Goal: Information Seeking & Learning: Learn about a topic

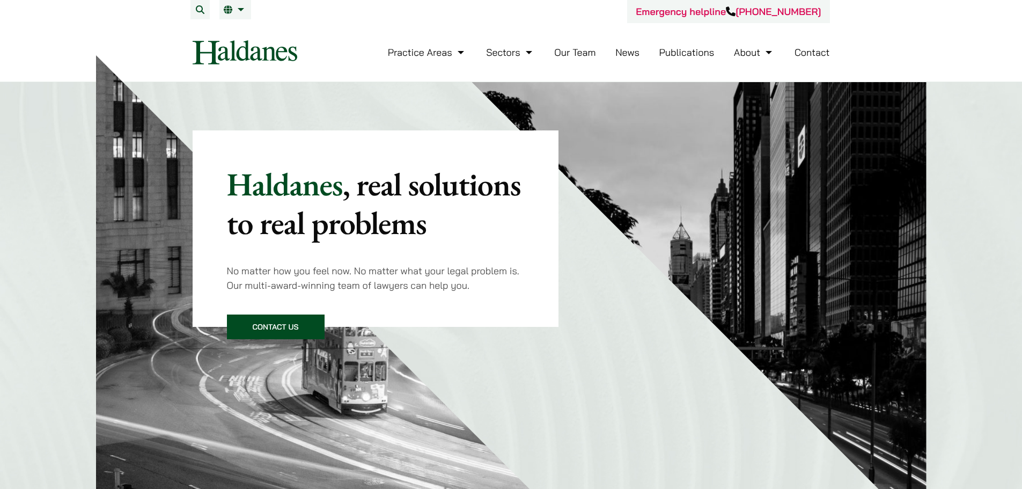
click at [626, 55] on link "News" at bounding box center [627, 52] width 24 height 12
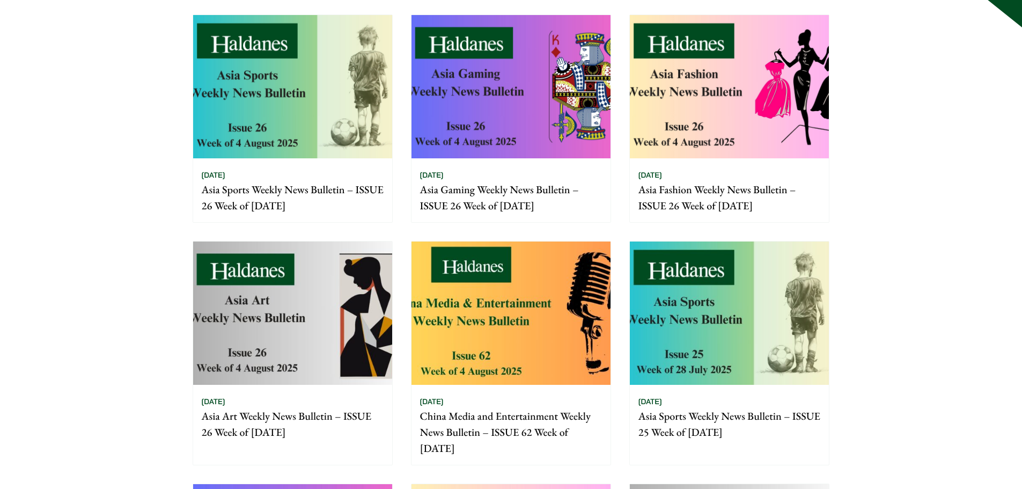
scroll to position [215, 0]
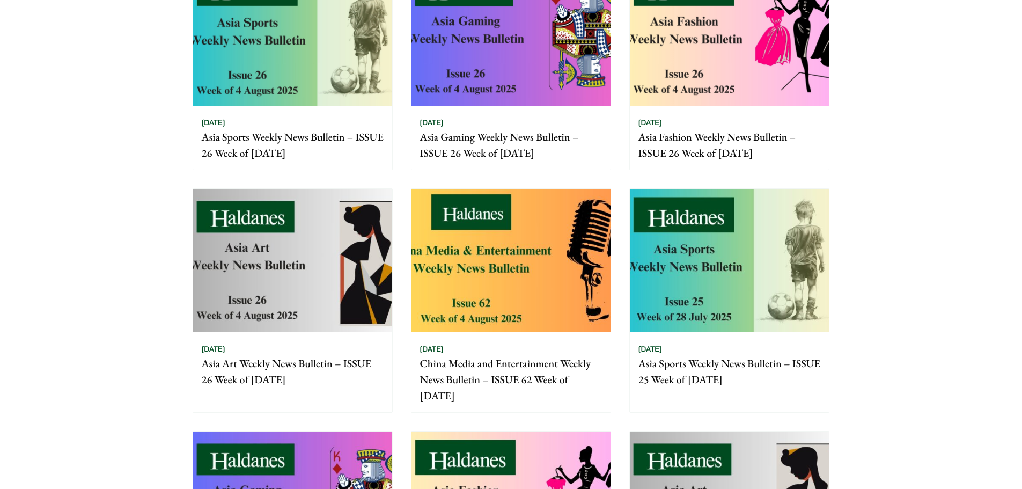
click at [329, 205] on img at bounding box center [292, 260] width 199 height 143
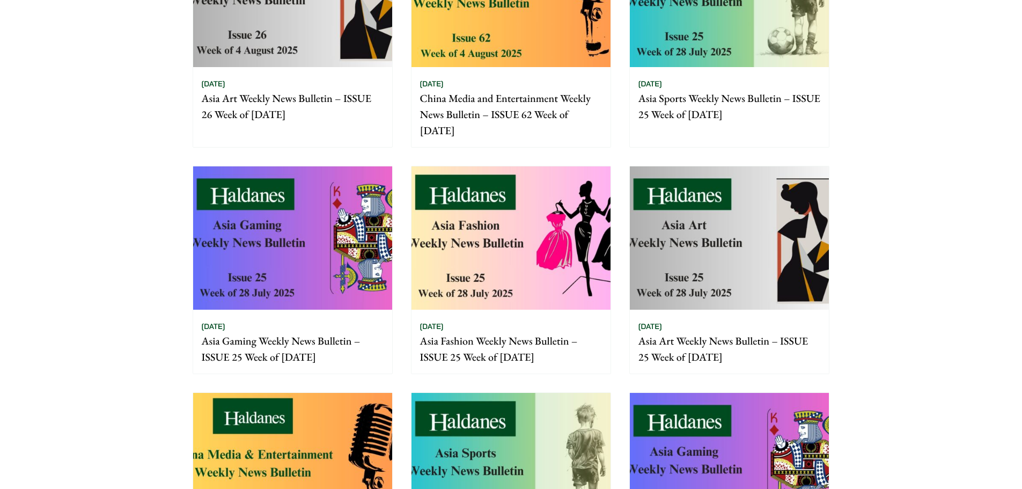
scroll to position [536, 0]
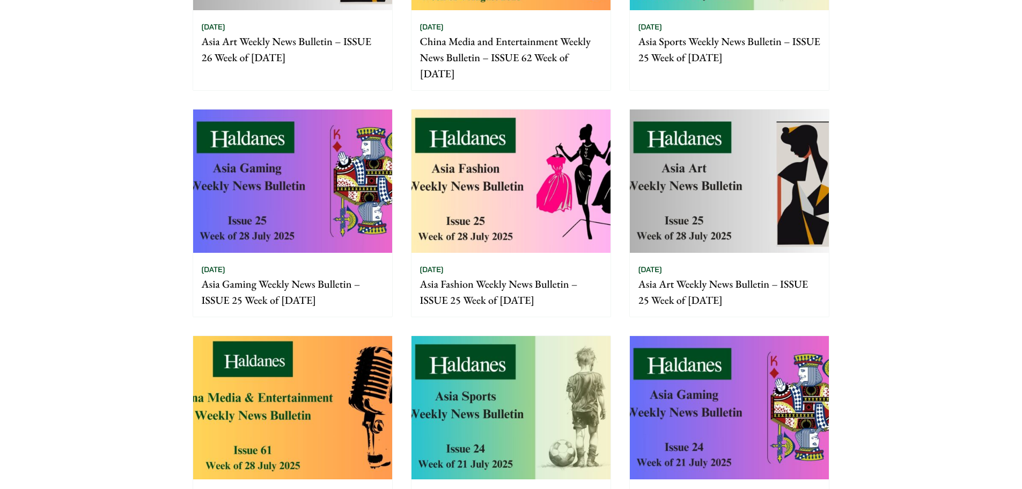
click at [730, 175] on img at bounding box center [729, 180] width 199 height 143
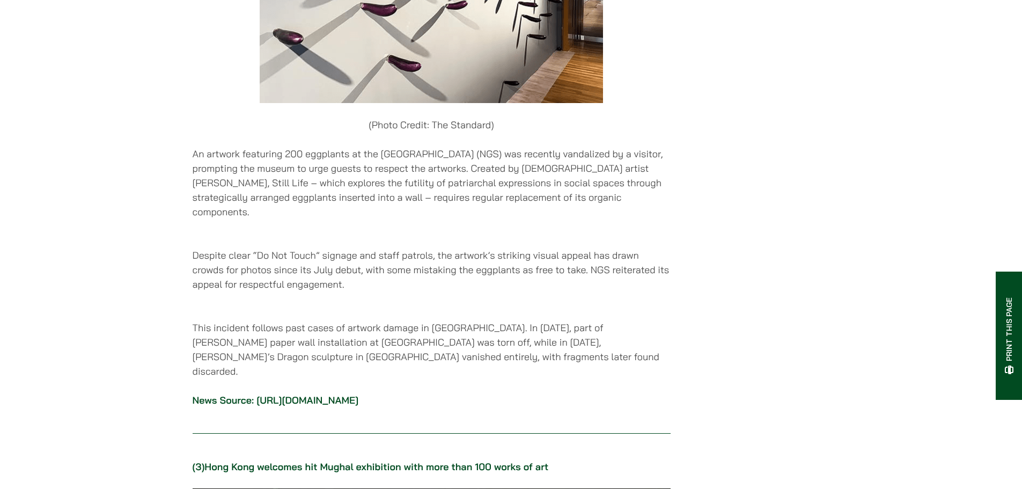
scroll to position [1555, 0]
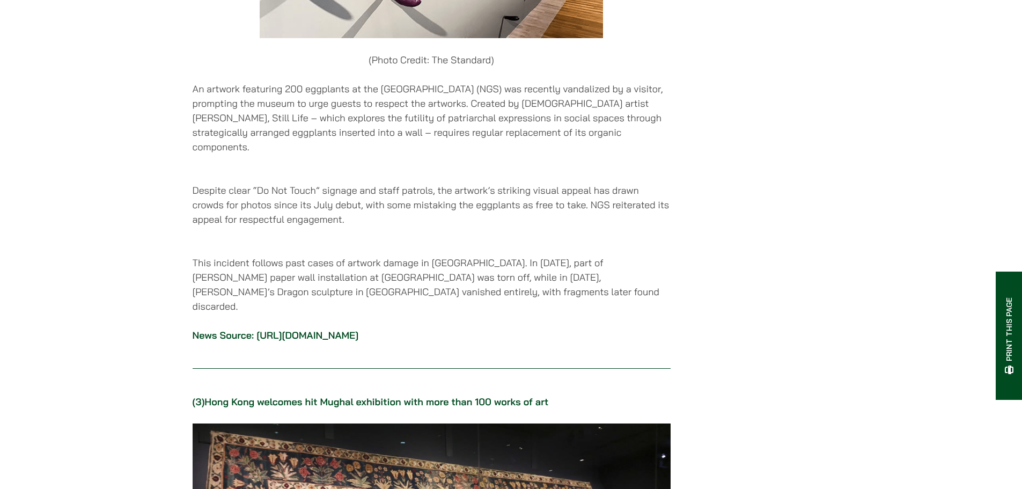
click at [358, 329] on link "https://www.thestandard.com.hk/world-news/article/308209/Visitors-vandalize-art…" at bounding box center [307, 335] width 102 height 12
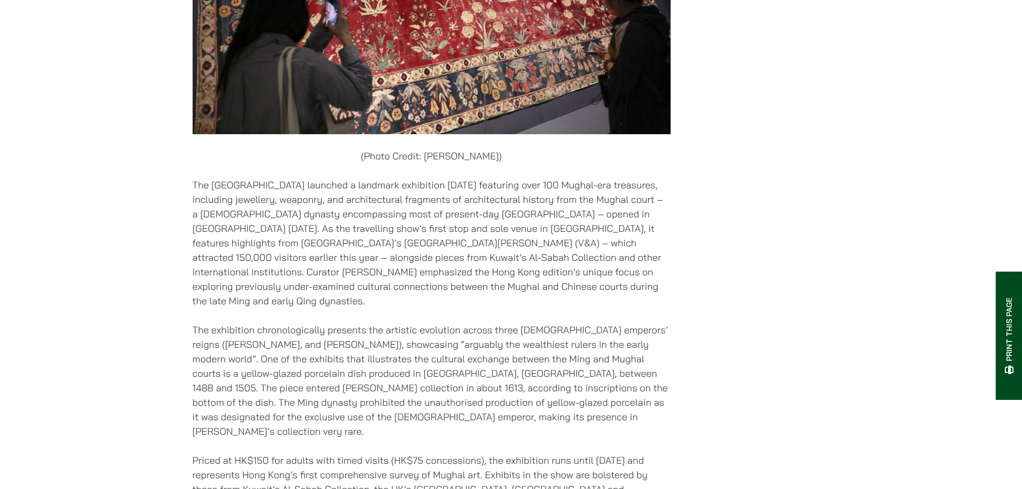
scroll to position [2360, 0]
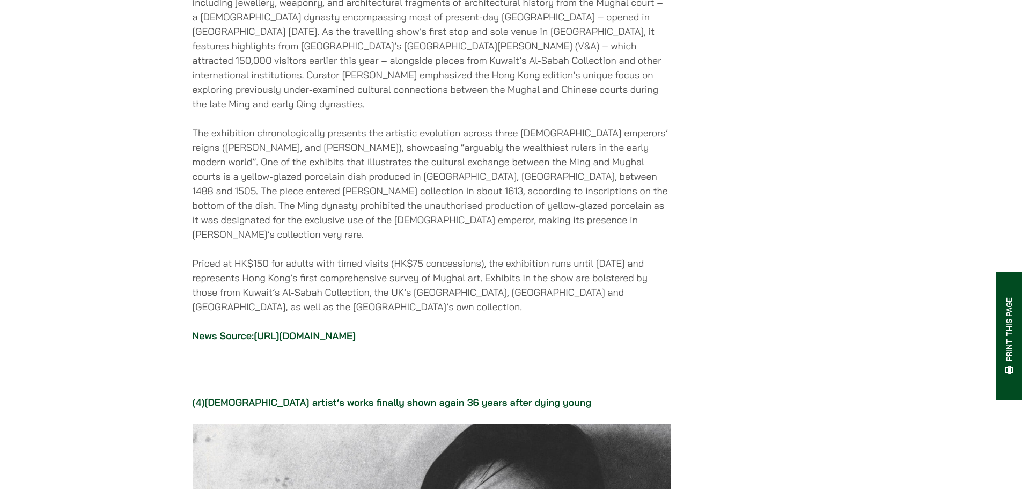
click at [354, 329] on link "https://www.scmp.com/news/hong-kong/society/article/3320975/hong-kong-welcomes-…" at bounding box center [305, 335] width 102 height 12
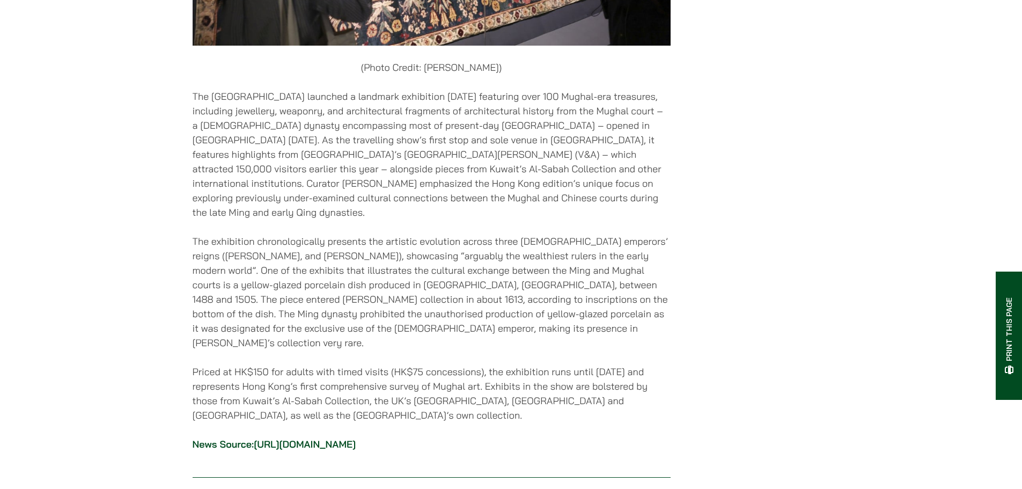
scroll to position [2252, 0]
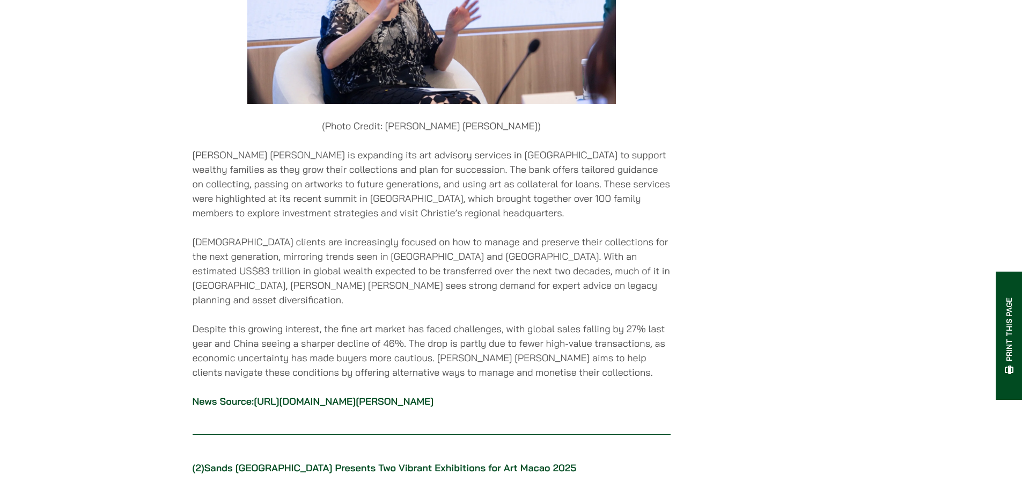
scroll to position [751, 0]
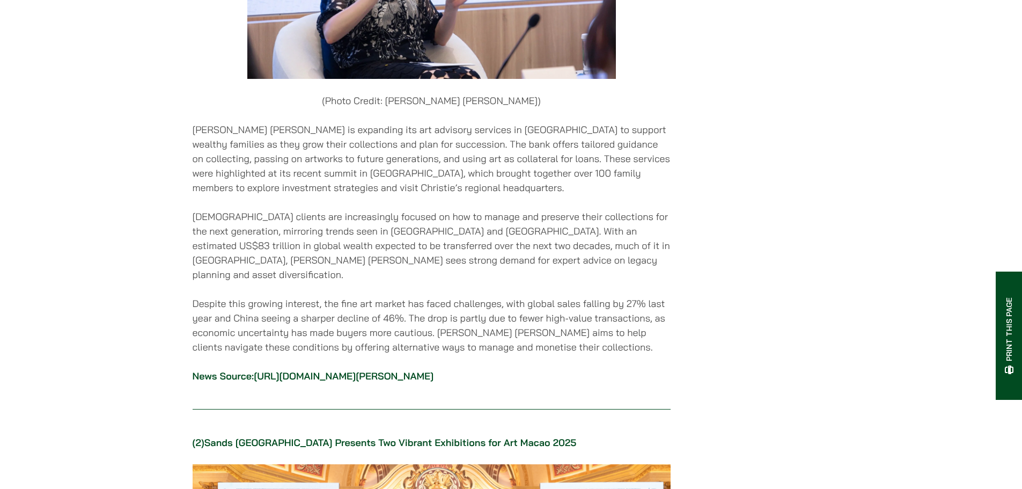
click at [387, 369] on link "https://www.businesstimes.com.sg/companies-markets/banking-finance/goldman-taps…" at bounding box center [344, 375] width 180 height 12
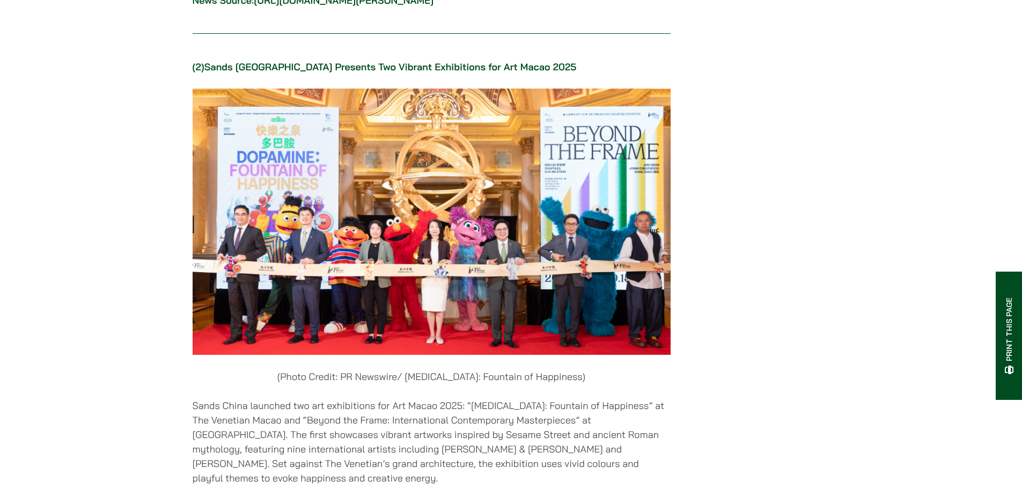
scroll to position [1502, 0]
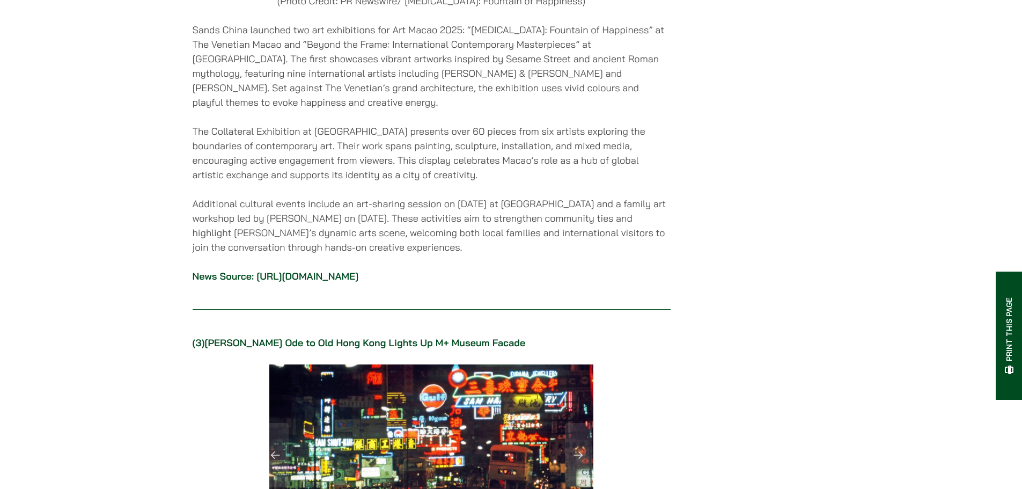
click at [358, 270] on link "https://www.prnewswire.com/news-releases/sands-china-presents-two-vibrant-exhib…" at bounding box center [307, 276] width 102 height 12
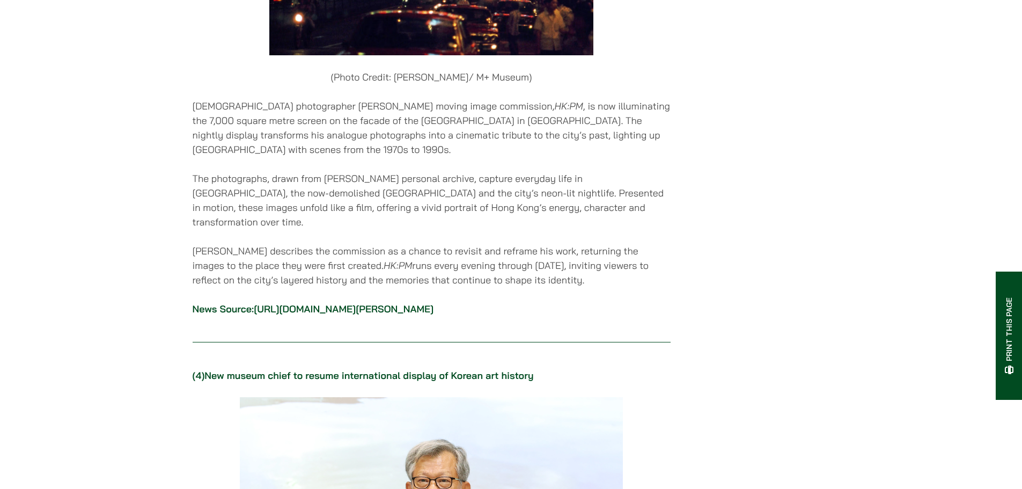
scroll to position [2145, 0]
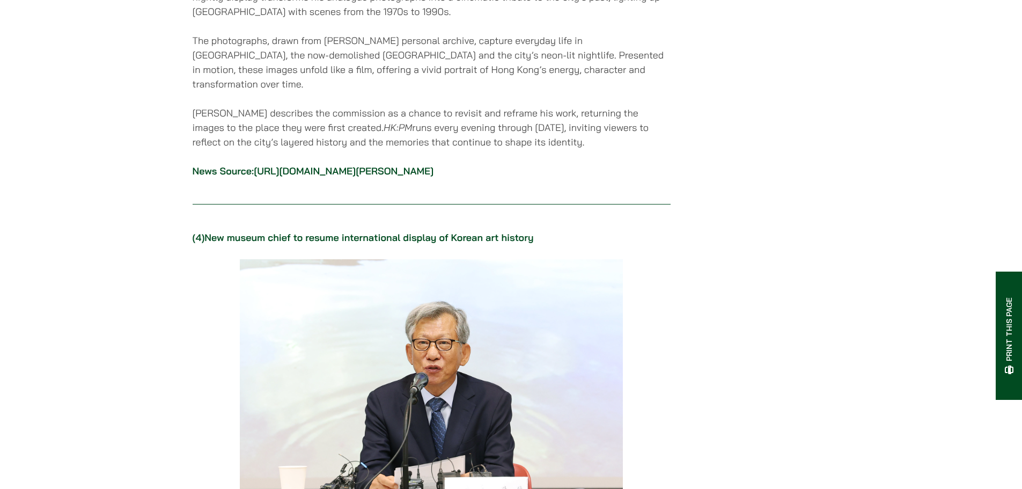
click at [394, 165] on link "https://hypebeast.com/2025/7/greg-girard-hkpm-m-museum-facade-hong-kong" at bounding box center [344, 171] width 180 height 12
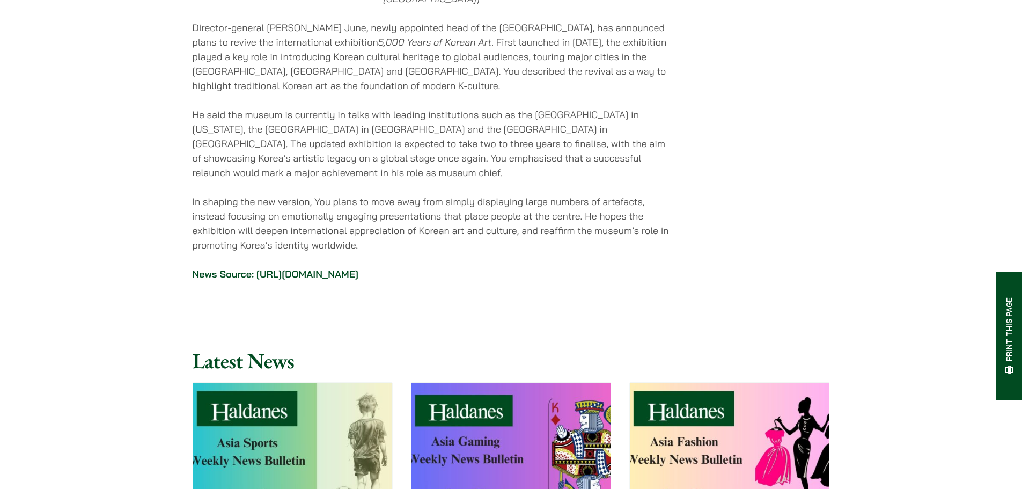
scroll to position [2681, 0]
click at [356, 267] on link "https://www.korea.net/NewsFocus/People/view?articleId=276031" at bounding box center [307, 273] width 102 height 12
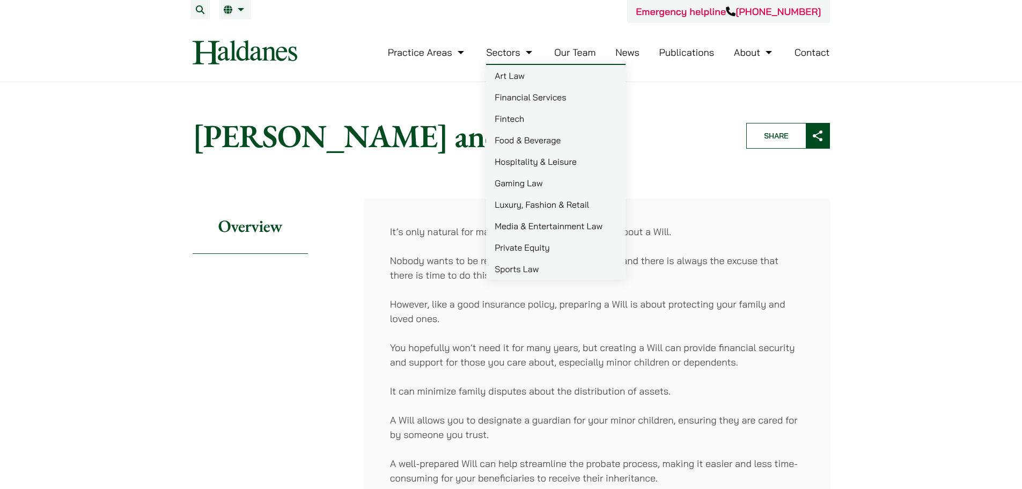
click at [585, 55] on link "Our Team" at bounding box center [574, 52] width 41 height 12
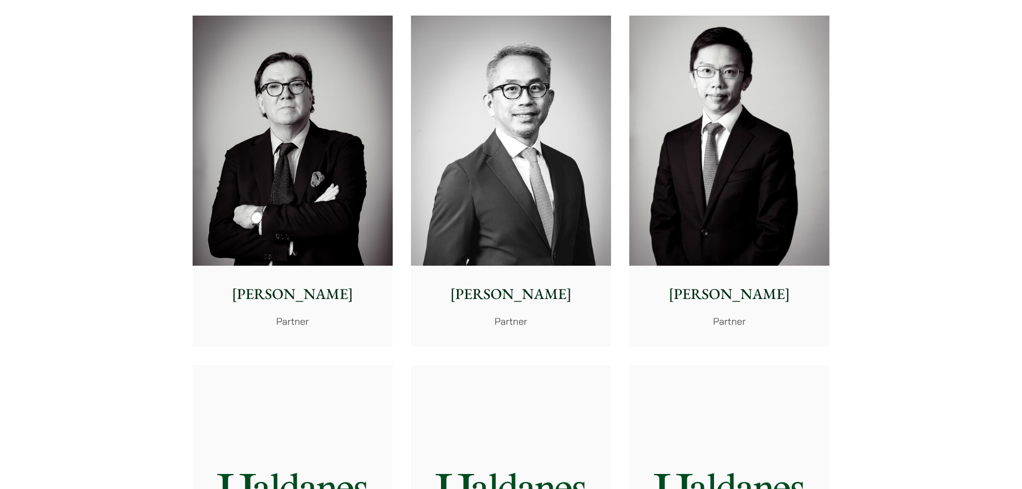
scroll to position [1180, 0]
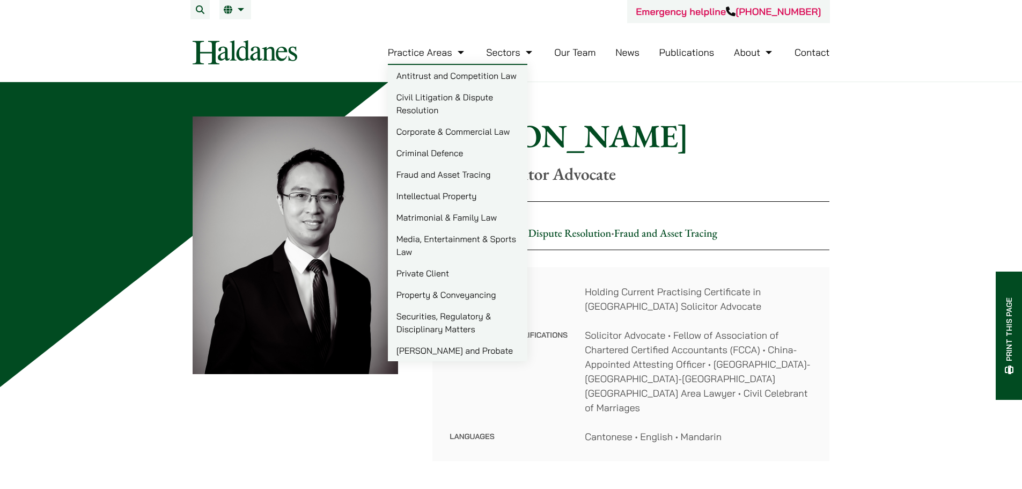
click at [437, 358] on link "[PERSON_NAME] and Probate" at bounding box center [457, 349] width 139 height 21
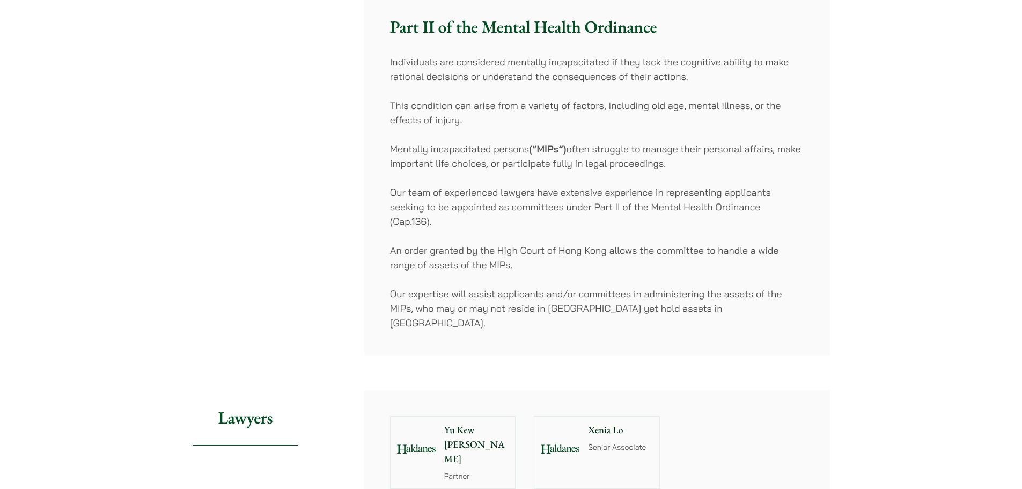
scroll to position [2145, 0]
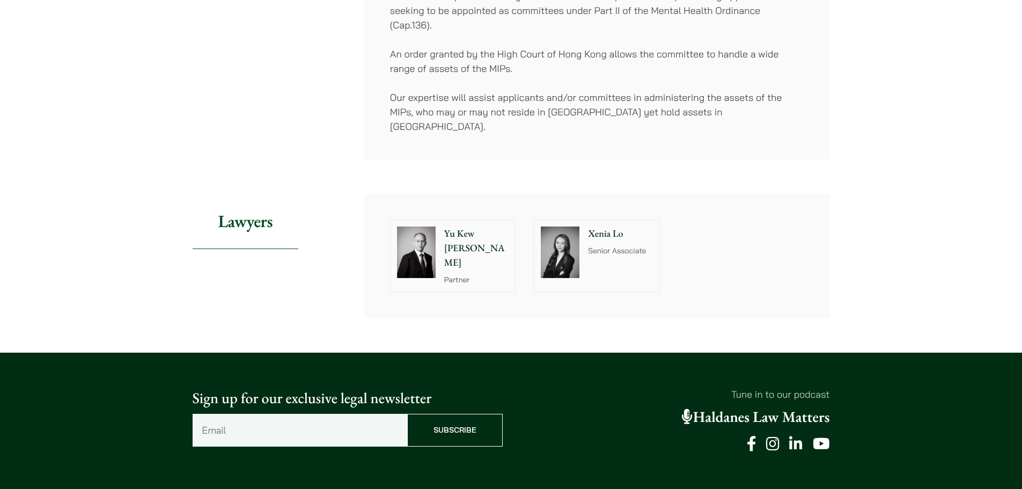
click at [498, 220] on div "Yu Kew Leung Partner" at bounding box center [478, 256] width 73 height 72
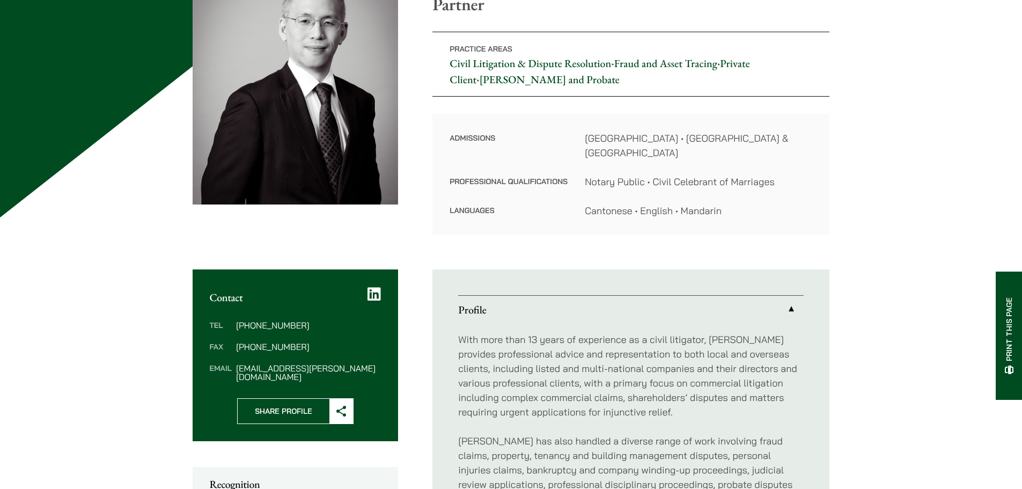
scroll to position [107, 0]
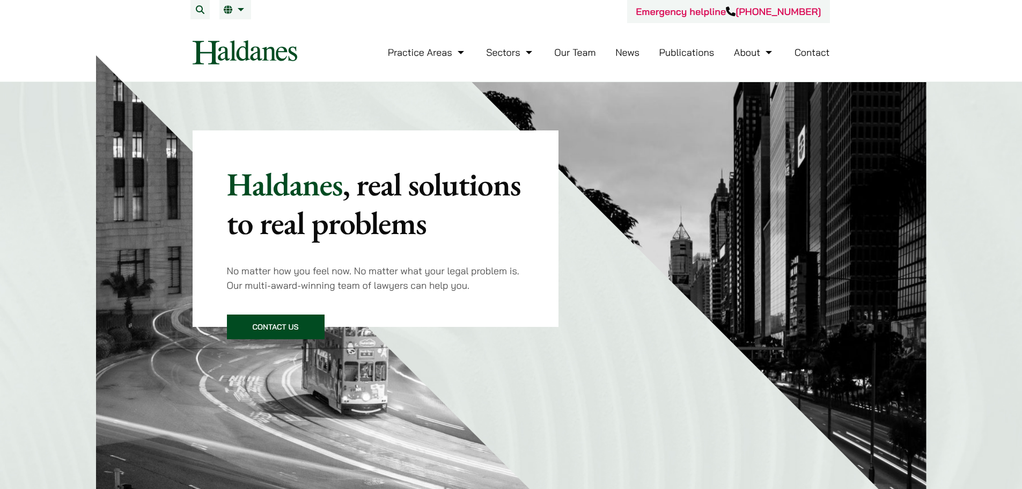
drag, startPoint x: 408, startPoint y: 232, endPoint x: 403, endPoint y: 297, distance: 65.1
click at [408, 232] on mark ", real solutions to real problems" at bounding box center [374, 203] width 294 height 80
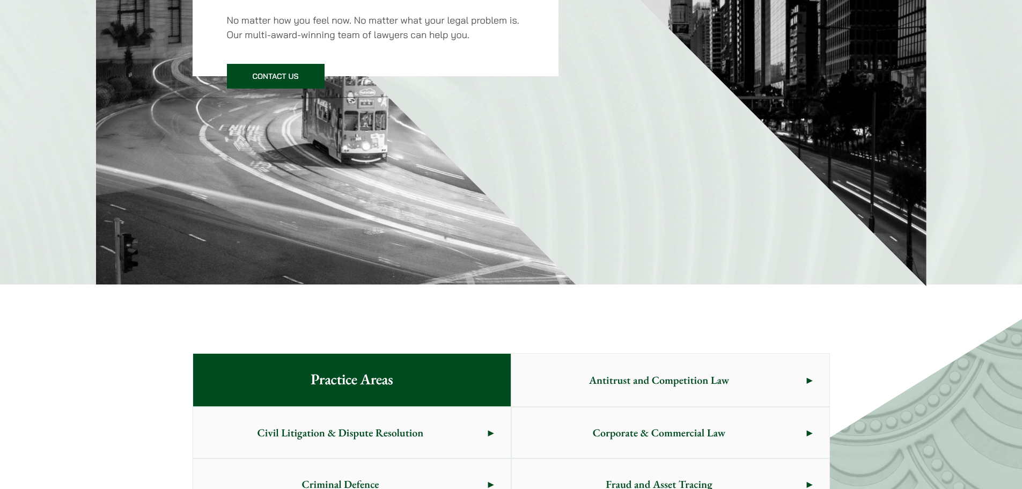
scroll to position [322, 0]
